Goal: Understand process/instructions: Learn how to perform a task or action

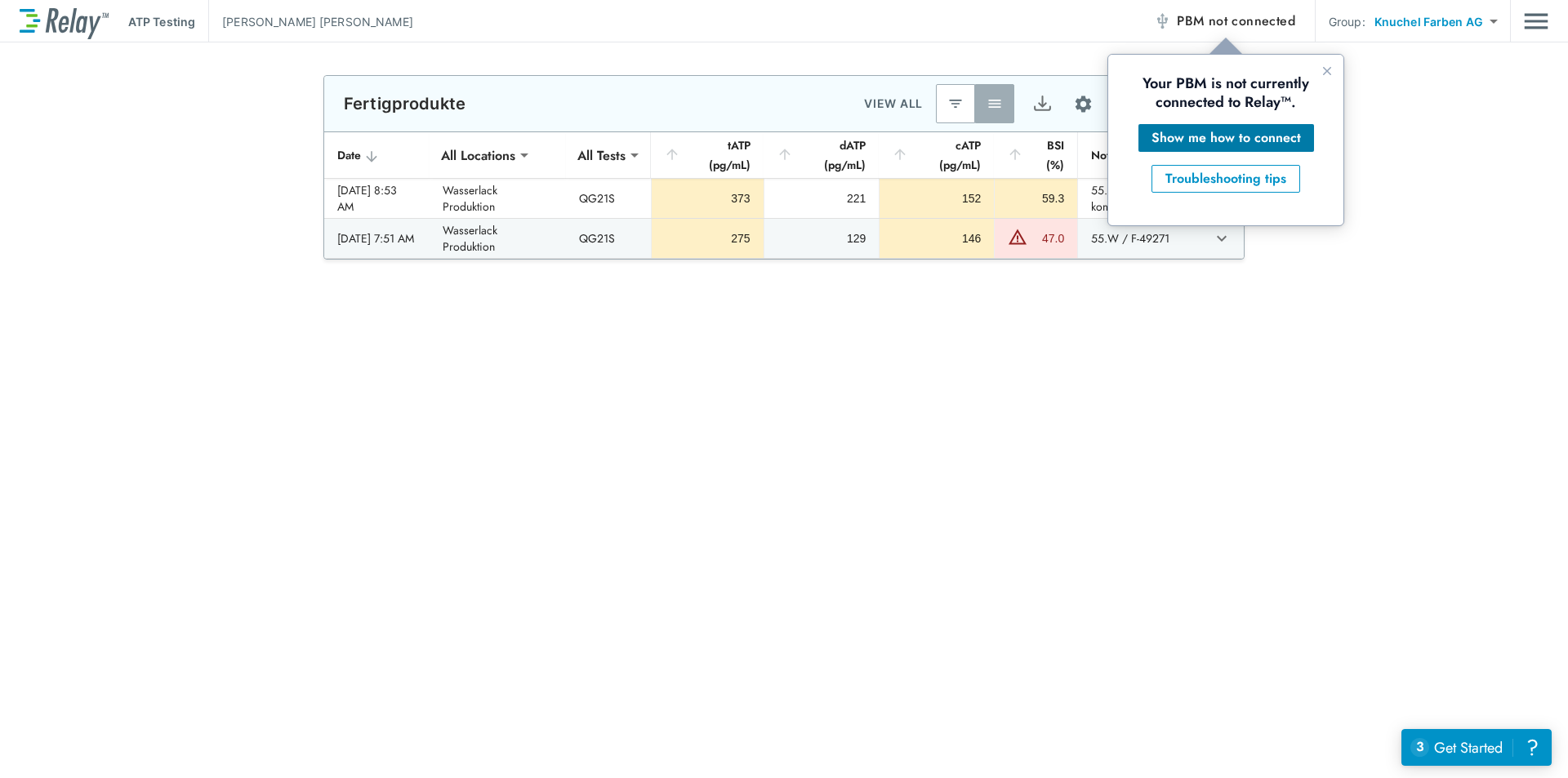
click at [1270, 139] on div "Show me how to connect" at bounding box center [1226, 138] width 150 height 20
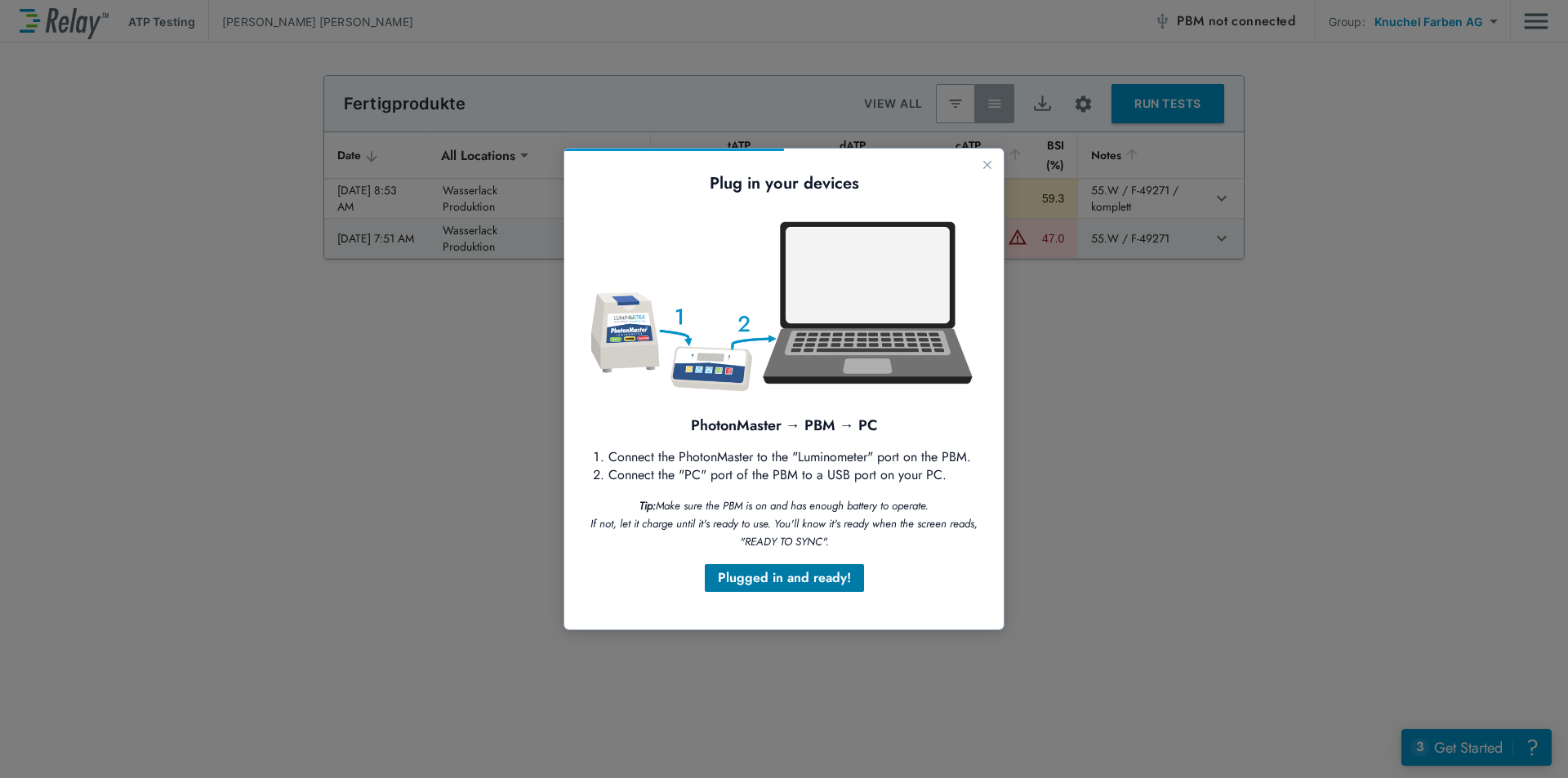
click at [775, 578] on div "Plugged in and ready!" at bounding box center [784, 578] width 133 height 20
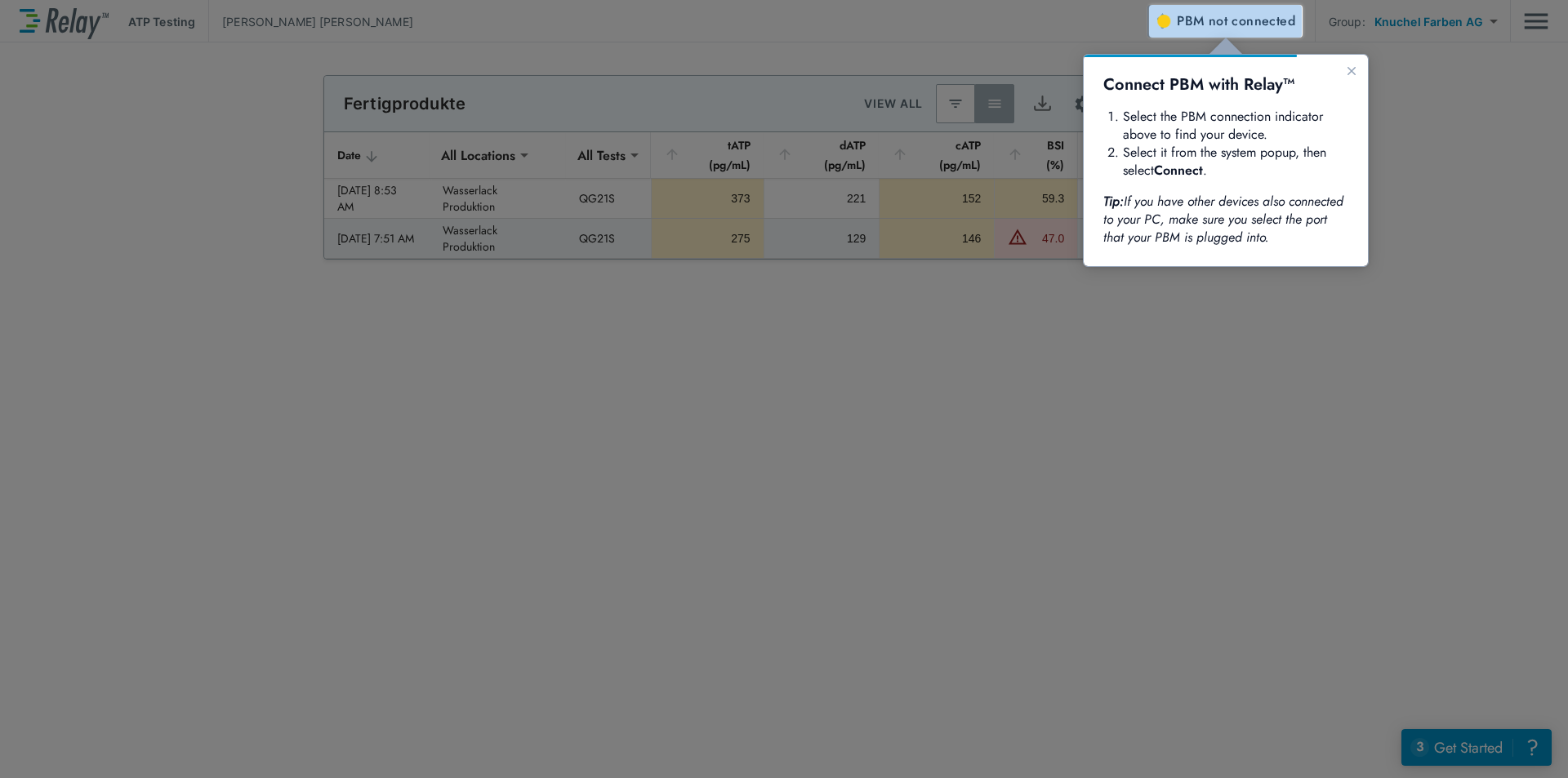
click at [1196, 12] on span "PBM not connected" at bounding box center [1236, 21] width 118 height 23
drag, startPoint x: 726, startPoint y: 281, endPoint x: 780, endPoint y: 507, distance: 232.4
click at [722, 289] on div at bounding box center [575, 391] width 1149 height 773
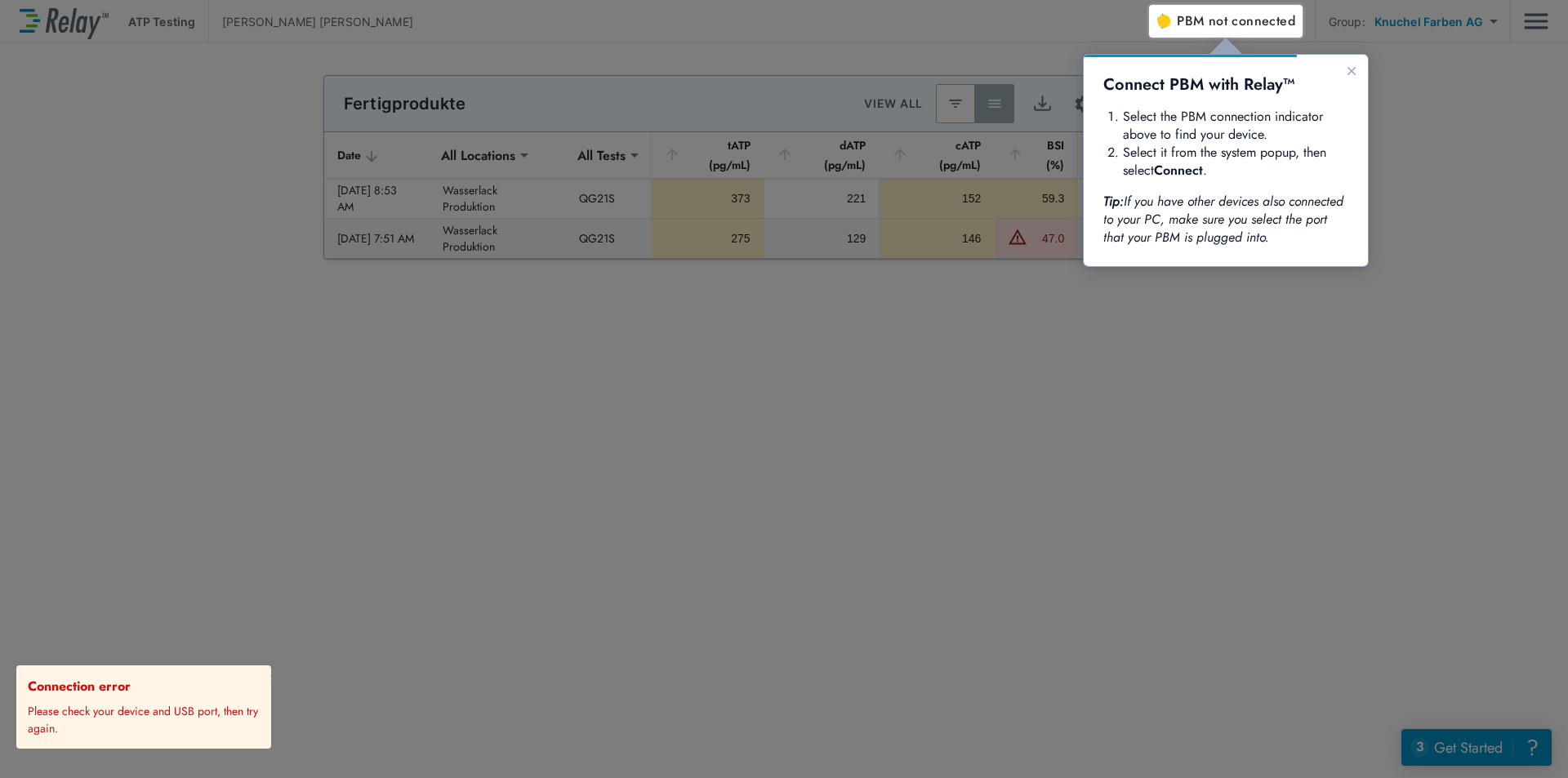
click at [816, 503] on div at bounding box center [575, 391] width 1149 height 773
click at [1356, 77] on button "Close guide" at bounding box center [1352, 71] width 20 height 20
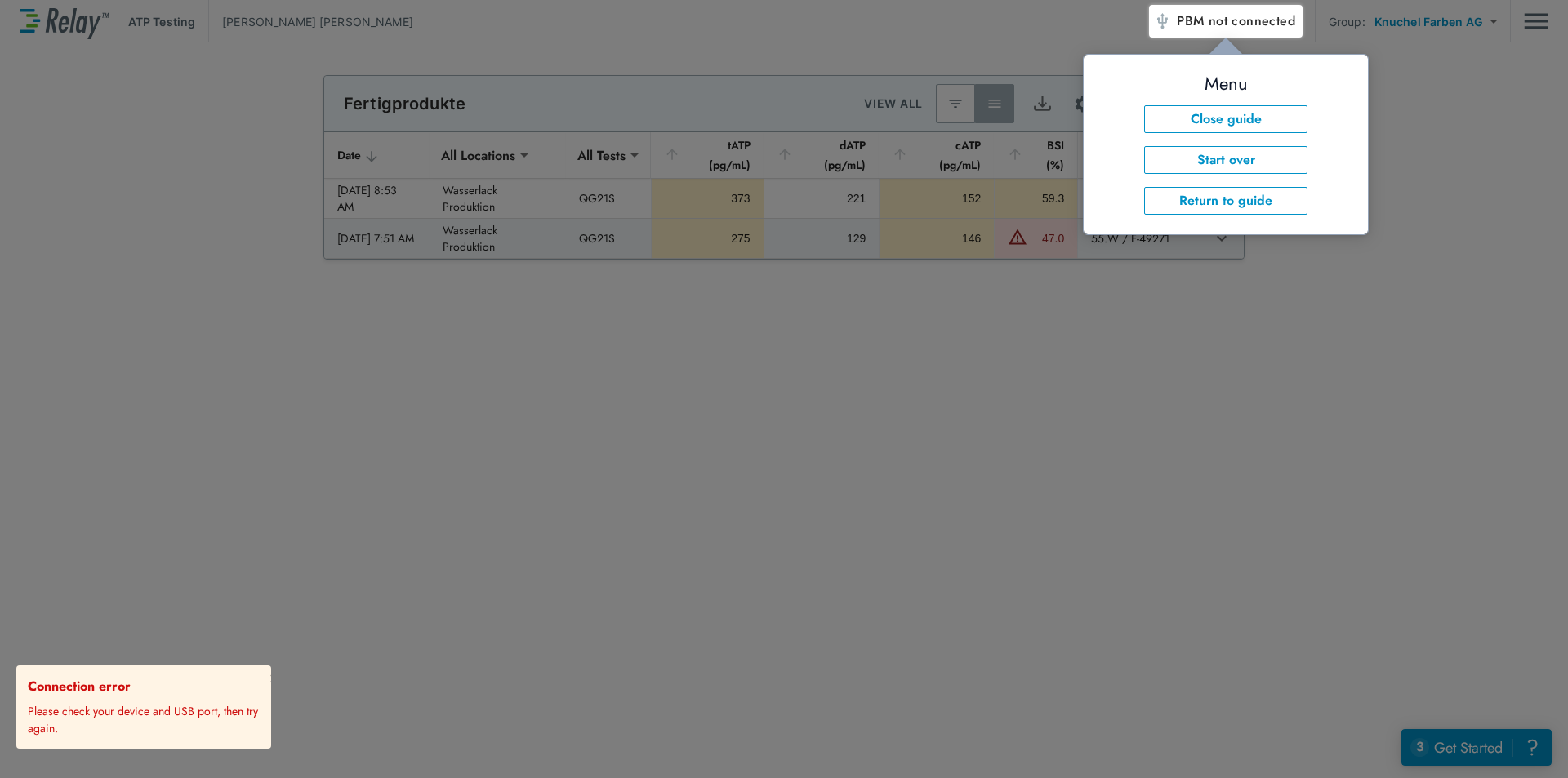
click at [1505, 145] on div at bounding box center [1359, 408] width 419 height 741
click at [1477, 151] on div at bounding box center [1359, 408] width 419 height 741
click at [1247, 205] on button "Return to guide" at bounding box center [1226, 201] width 163 height 28
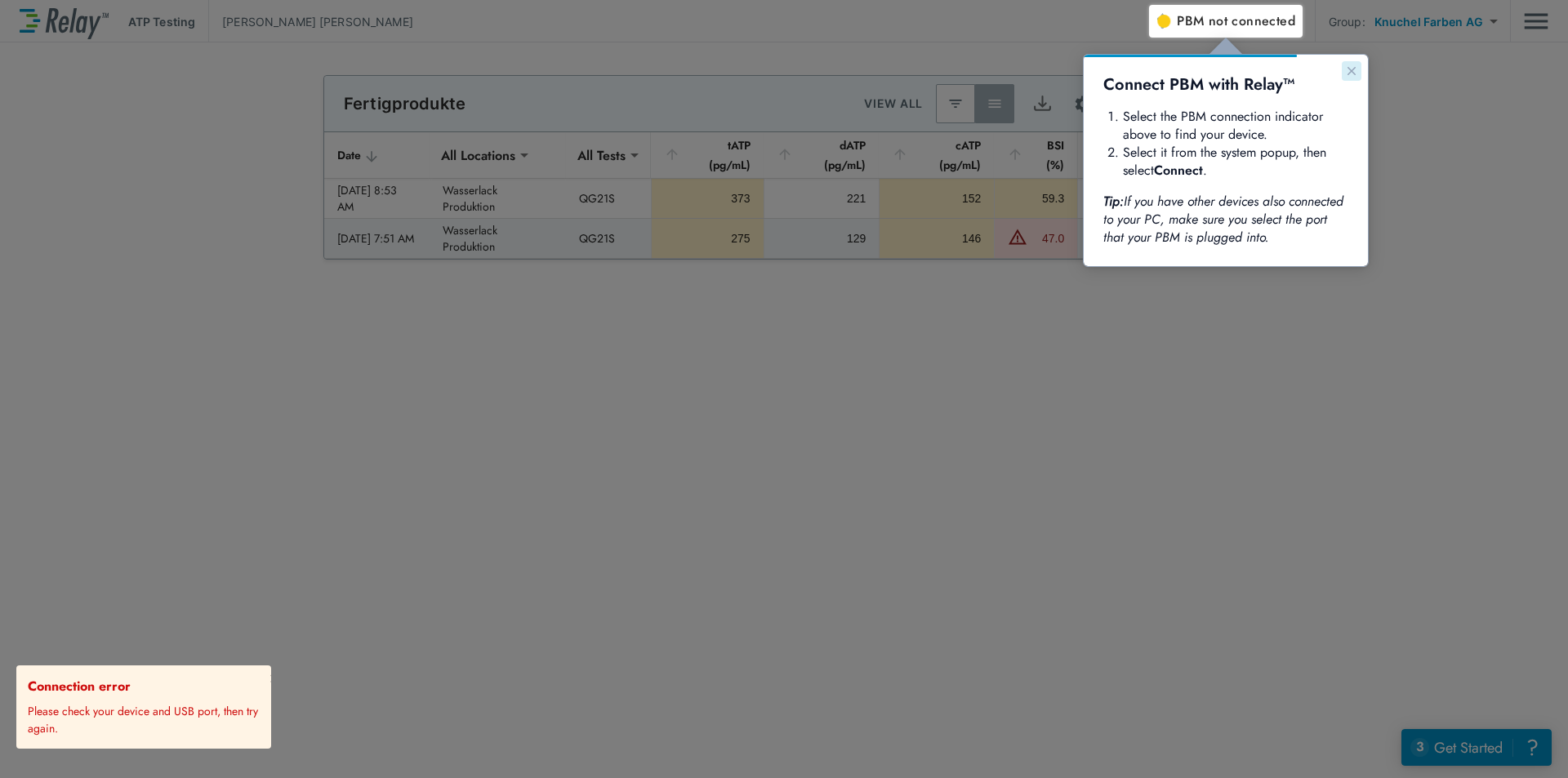
click at [1356, 70] on icon "Close guide" at bounding box center [1352, 71] width 13 height 13
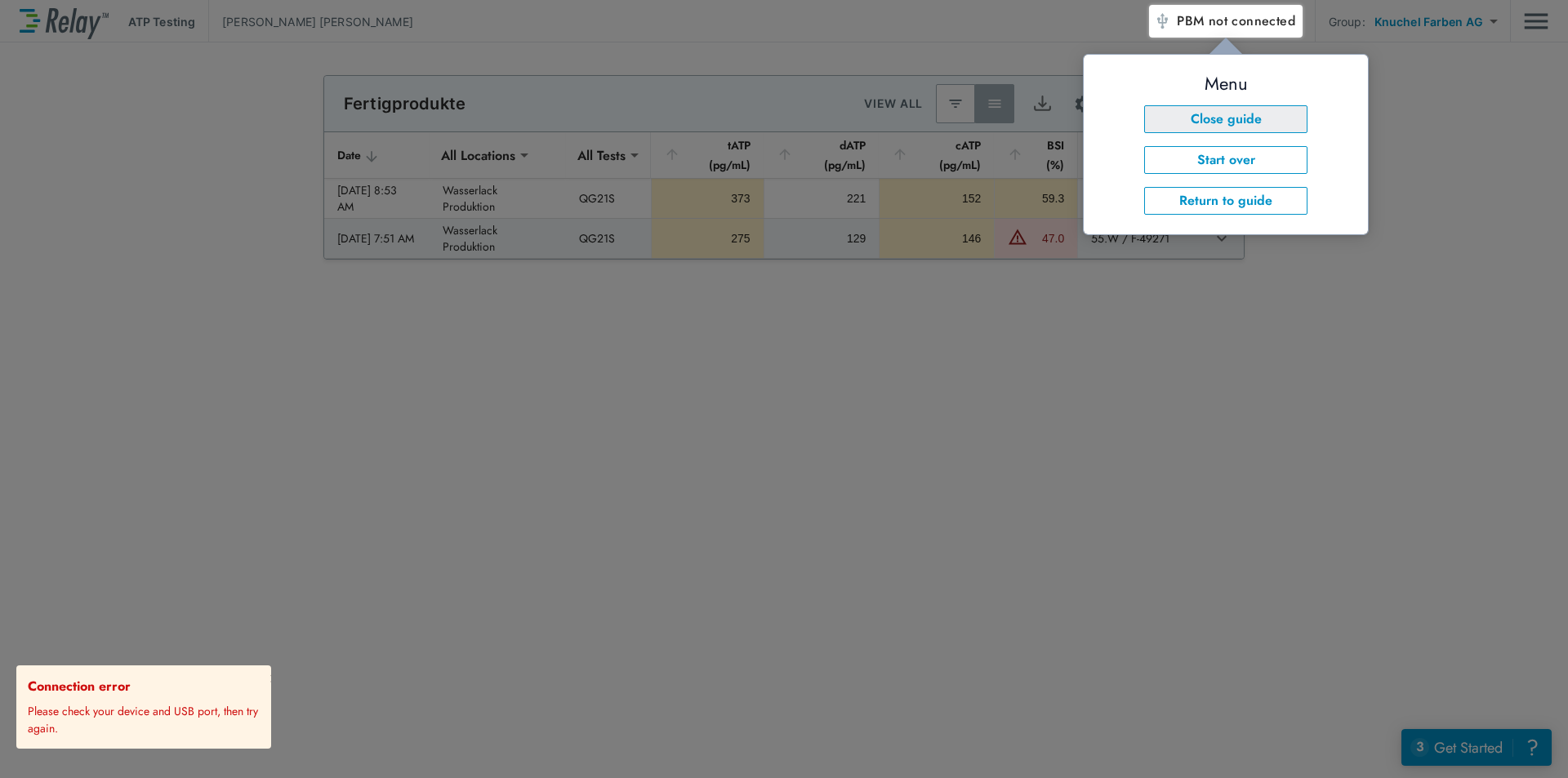
click at [1261, 115] on button "Close guide" at bounding box center [1226, 119] width 163 height 28
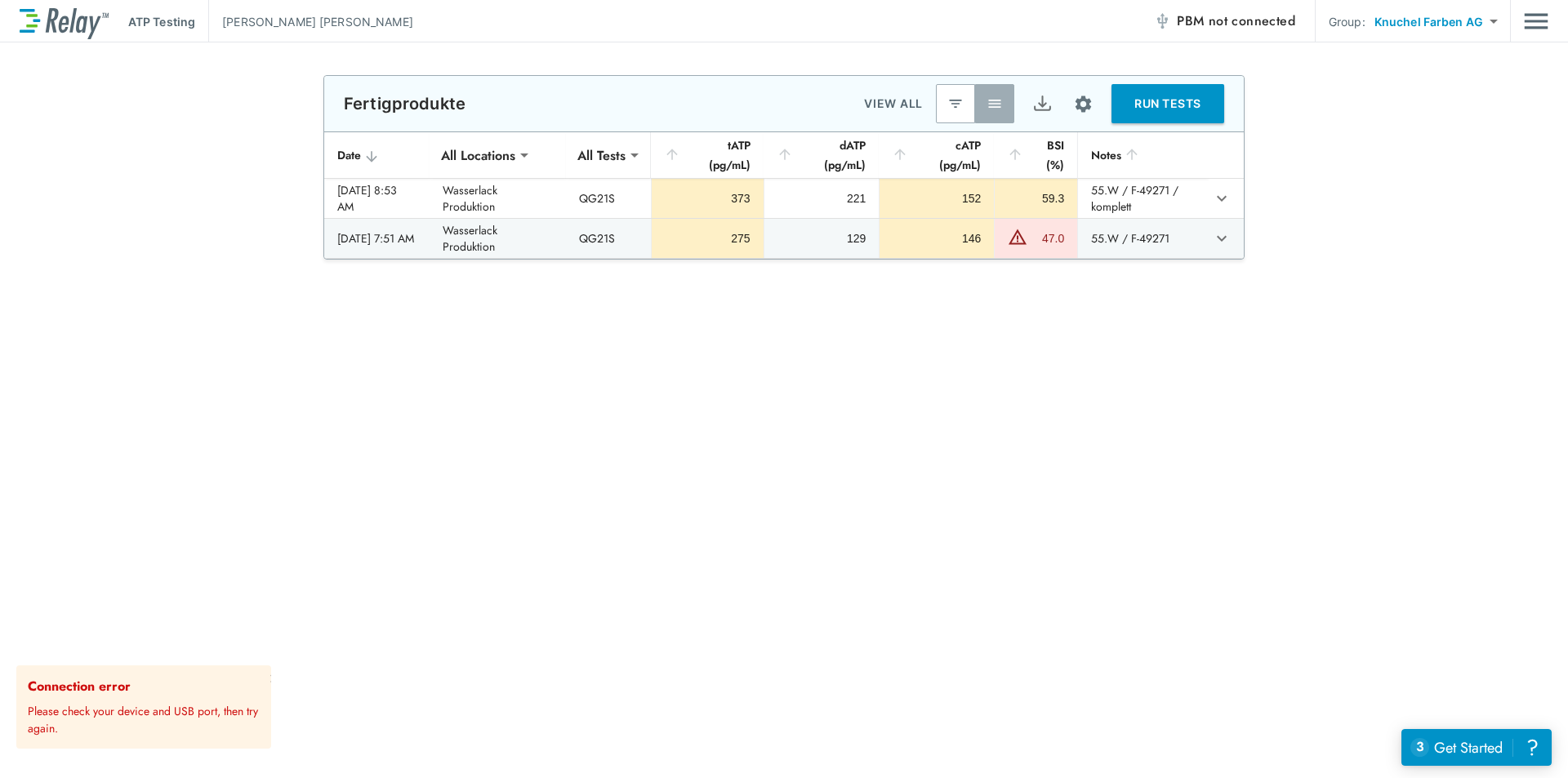
click at [1436, 183] on div "**********" at bounding box center [784, 167] width 1568 height 184
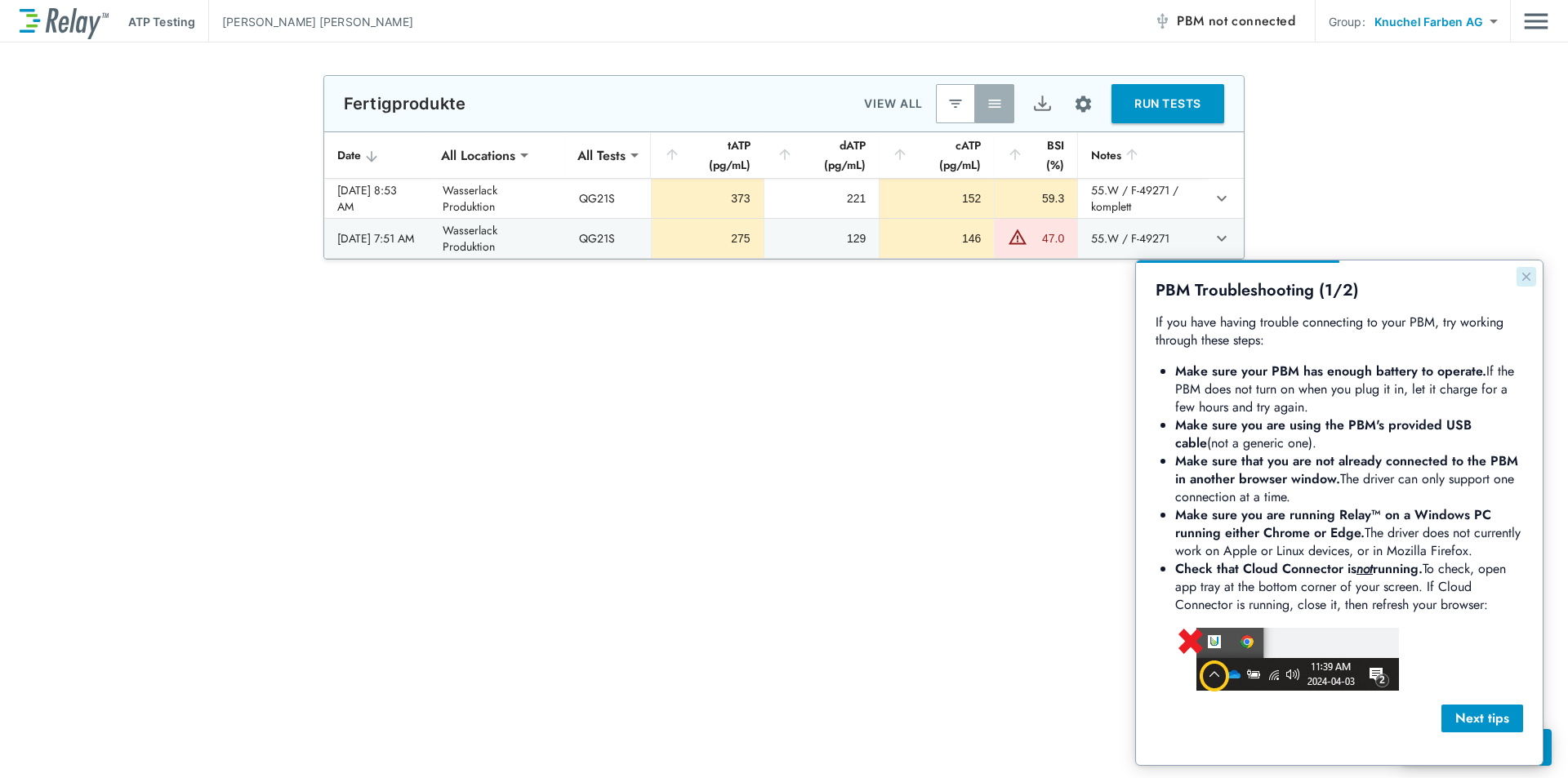
click at [1524, 281] on icon "Close guide" at bounding box center [1526, 277] width 13 height 13
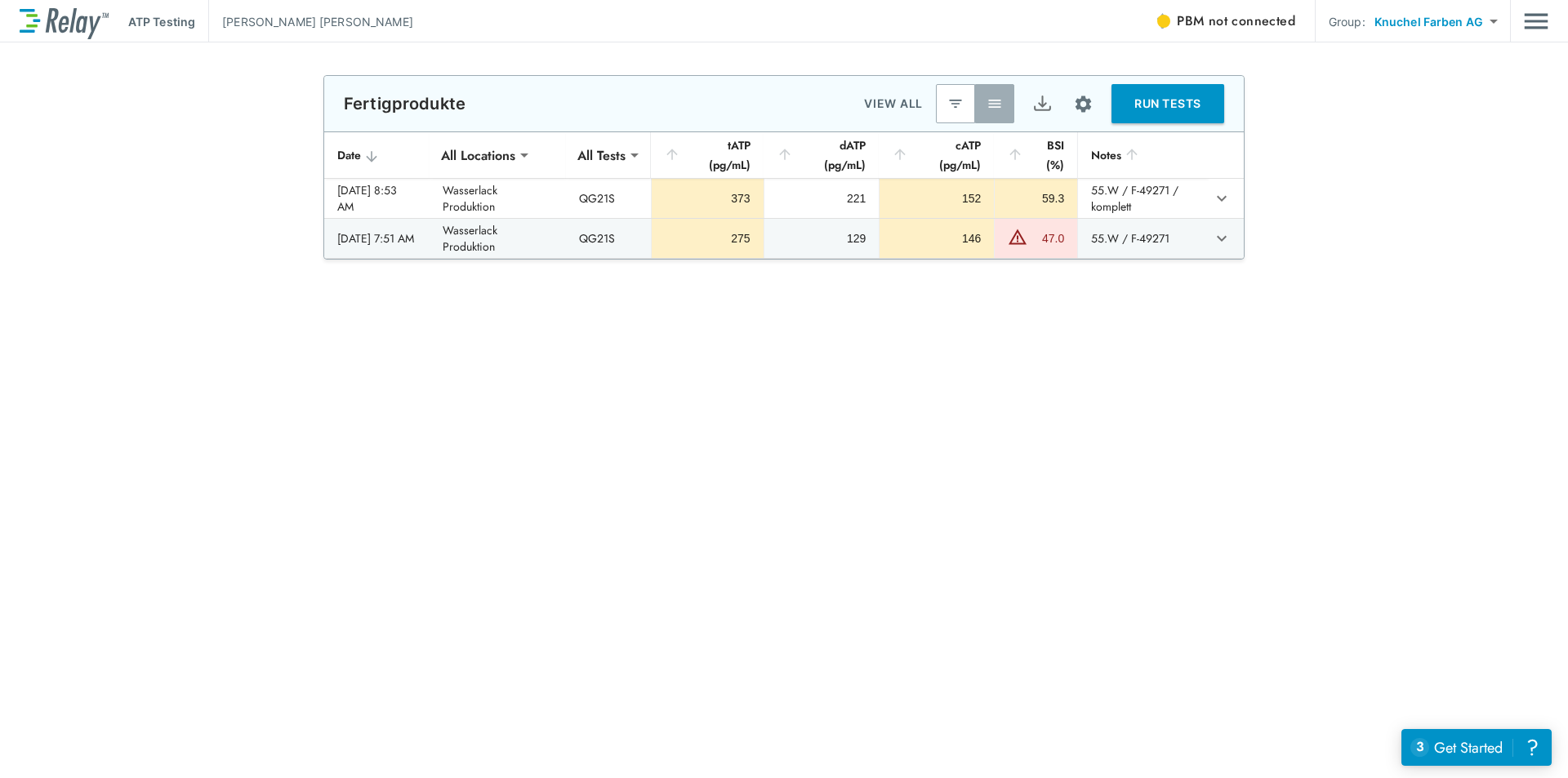
click at [172, 24] on p "ATP Testing" at bounding box center [162, 21] width 67 height 17
click at [93, 20] on img at bounding box center [64, 21] width 89 height 35
